Goal: Task Accomplishment & Management: Use online tool/utility

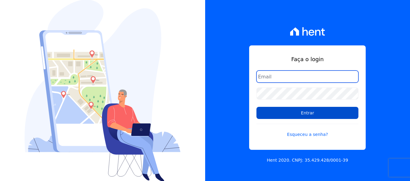
type input "[EMAIL_ADDRESS][DOMAIN_NAME]"
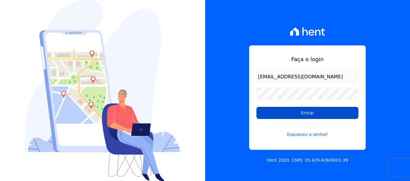
click at [299, 117] on input "Entrar" at bounding box center [307, 113] width 102 height 12
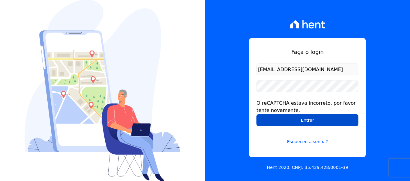
click at [326, 118] on input "Entrar" at bounding box center [307, 120] width 102 height 12
click at [267, 119] on input "Entrar" at bounding box center [307, 120] width 102 height 12
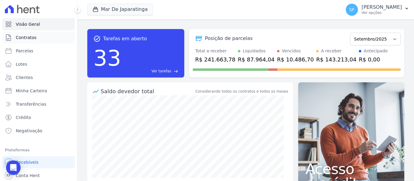
click at [37, 39] on link "Contratos" at bounding box center [38, 38] width 72 height 12
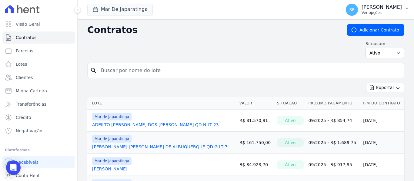
click at [400, 12] on p "Ver opções" at bounding box center [382, 12] width 40 height 5
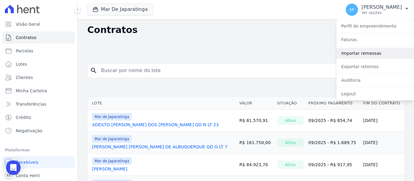
click at [353, 50] on link "Importar remessas" at bounding box center [376, 53] width 78 height 11
